Goal: Check status

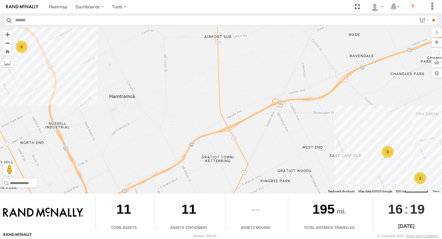
click at [389, 149] on div "3" at bounding box center [387, 152] width 12 height 12
